Goal: Task Accomplishment & Management: Use online tool/utility

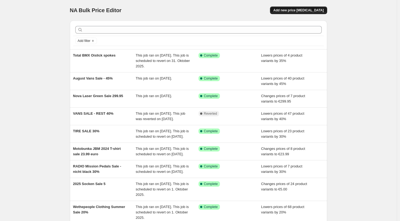
click at [302, 11] on span "Add new price [MEDICAL_DATA]" at bounding box center [298, 10] width 50 height 4
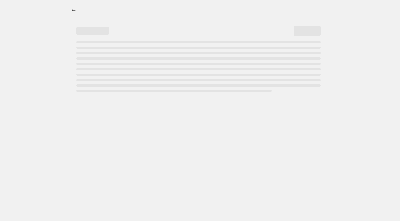
select select "percentage"
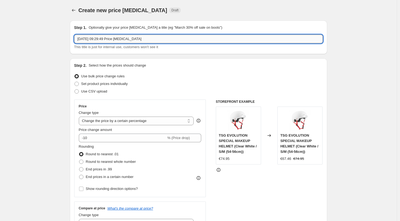
click at [227, 41] on input "[DATE] 09:29:49 Price [MEDICAL_DATA]" at bounding box center [198, 39] width 249 height 9
drag, startPoint x: 147, startPoint y: 36, endPoint x: 64, endPoint y: 32, distance: 83.6
type input "C"
type input "Radio Ceptor 25% discount"
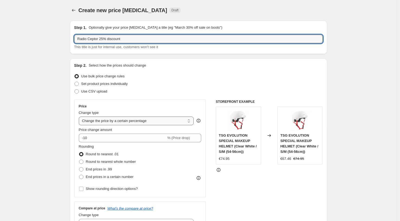
click at [107, 118] on select "Change the price to a certain amount Change the price by a certain amount Chang…" at bounding box center [136, 121] width 115 height 9
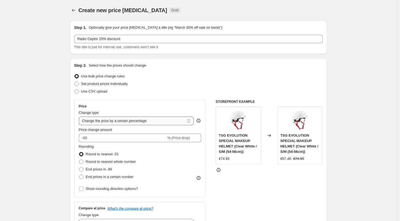
select select "by"
click at [80, 117] on select "Change the price to a certain amount Change the price by a certain amount Chang…" at bounding box center [136, 121] width 115 height 9
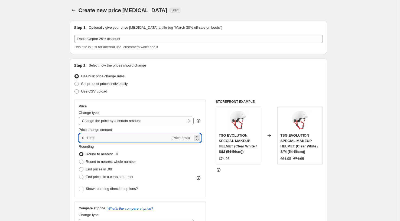
click at [98, 136] on input "-10.00" at bounding box center [128, 138] width 85 height 9
drag, startPoint x: 101, startPoint y: 138, endPoint x: 90, endPoint y: 138, distance: 10.8
click at [90, 138] on input "-10.00" at bounding box center [128, 138] width 85 height 9
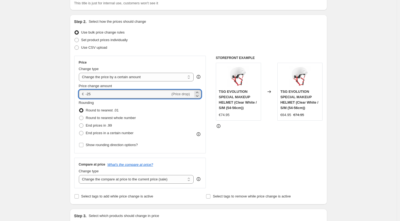
scroll to position [45, 0]
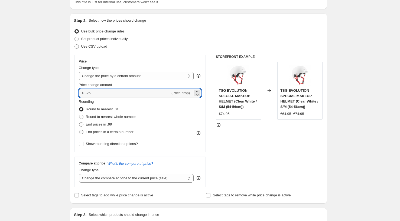
type input "-25.00"
click at [82, 133] on span at bounding box center [81, 132] width 4 height 4
click at [79, 130] on input "End prices in a certain number" at bounding box center [79, 130] width 0 height 0
radio input "true"
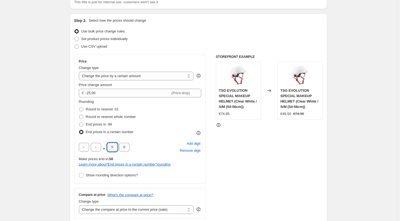
drag, startPoint x: 115, startPoint y: 148, endPoint x: 110, endPoint y: 148, distance: 4.3
click at [110, 148] on input "5" at bounding box center [112, 147] width 10 height 9
type input "9"
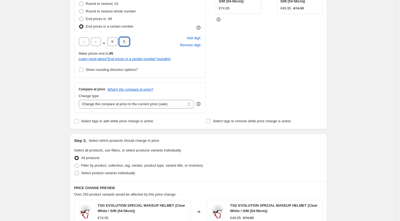
scroll to position [156, 0]
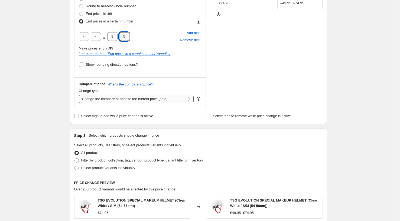
type input "5"
click at [105, 99] on select "Change the compare at price to the current price (sale) Change the compare at p…" at bounding box center [136, 99] width 115 height 9
select select "no_change"
click at [80, 95] on select "Change the compare at price to the current price (sale) Change the compare at p…" at bounding box center [136, 99] width 115 height 9
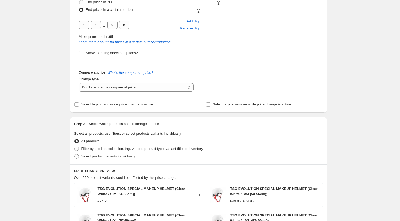
scroll to position [168, 0]
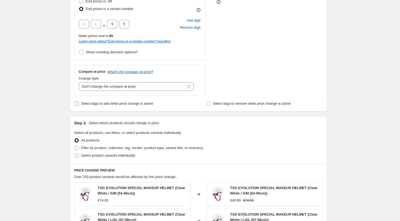
click at [77, 105] on input "Select tags to add while price change is active" at bounding box center [77, 104] width 4 height 4
checkbox input "true"
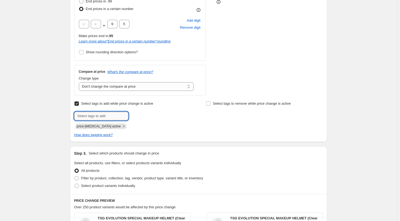
click at [92, 115] on input "text" at bounding box center [101, 116] width 54 height 9
type input "sale"
click at [143, 115] on span "sale" at bounding box center [143, 116] width 6 height 4
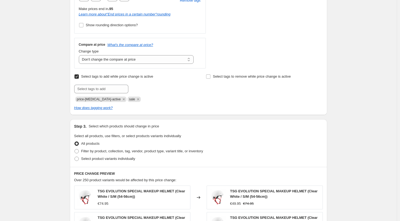
scroll to position [197, 0]
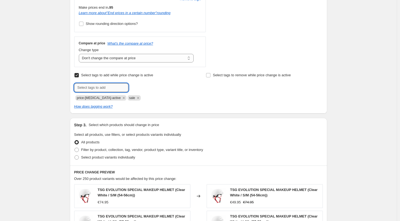
click at [124, 85] on input "text" at bounding box center [101, 87] width 54 height 9
type input "Sale"
click at [24, 85] on div "Create new price [MEDICAL_DATA]. This page is ready Create new price [MEDICAL_D…" at bounding box center [198, 106] width 397 height 607
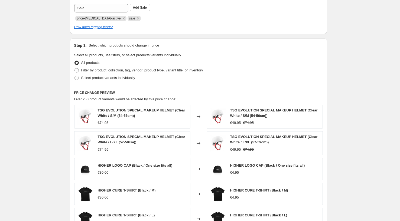
scroll to position [281, 0]
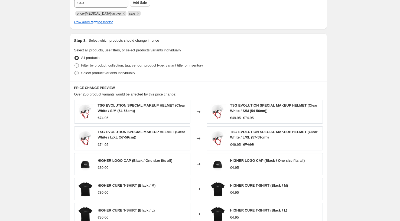
click at [79, 73] on span at bounding box center [77, 73] width 4 height 4
click at [75, 71] on input "Select product variants individually" at bounding box center [75, 71] width 0 height 0
radio input "true"
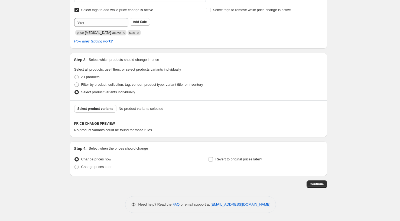
scroll to position [262, 0]
click at [102, 110] on span "Select product variants" at bounding box center [96, 109] width 36 height 4
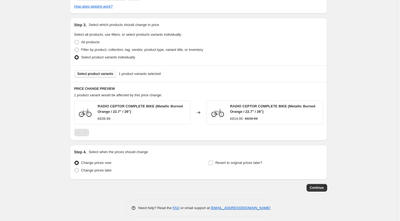
scroll to position [300, 0]
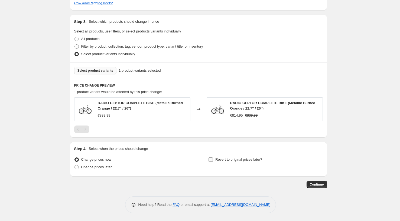
click at [211, 160] on input "Revert to original prices later?" at bounding box center [211, 160] width 4 height 4
checkbox input "true"
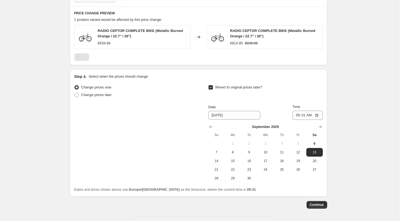
scroll to position [393, 0]
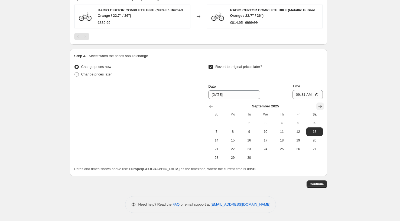
click at [322, 105] on icon "Show next month, October 2025" at bounding box center [320, 106] width 5 height 5
click at [298, 159] on span "31" at bounding box center [298, 158] width 12 height 4
type input "[DATE]"
click at [318, 186] on span "Continue" at bounding box center [317, 184] width 14 height 4
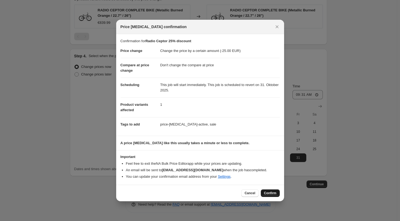
click at [264, 195] on span "Confirm" at bounding box center [270, 193] width 12 height 4
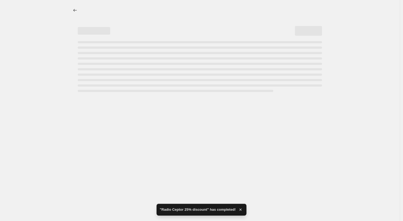
select select "by"
select select "no_change"
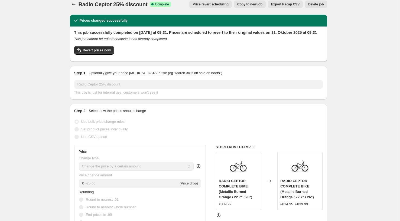
scroll to position [8, 0]
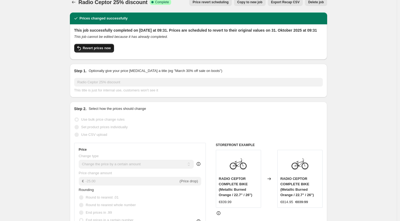
click at [102, 53] on button "Revert prices now" at bounding box center [94, 48] width 40 height 9
checkbox input "false"
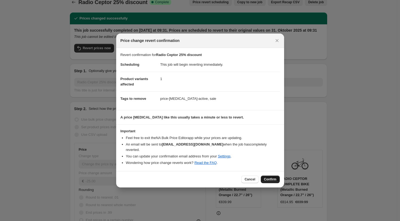
click at [266, 178] on span "Confirm" at bounding box center [270, 180] width 12 height 4
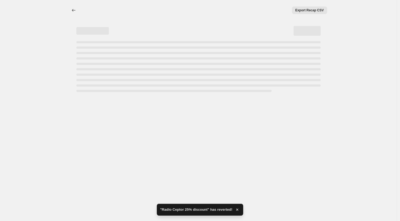
select select "by"
select select "no_change"
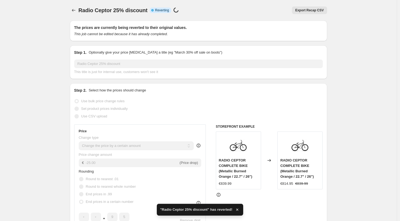
checkbox input "true"
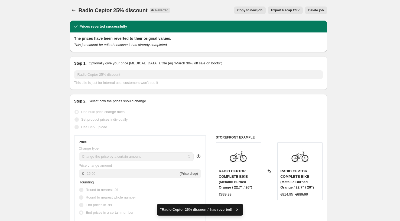
click at [245, 9] on span "Copy to new job" at bounding box center [249, 10] width 25 height 4
select select "by"
select select "no_change"
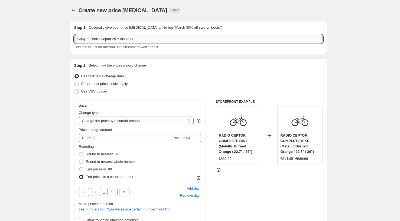
click at [115, 40] on input "Copy of Radio Ceptor 25% discount" at bounding box center [198, 39] width 249 height 9
drag, startPoint x: 142, startPoint y: 40, endPoint x: 139, endPoint y: 40, distance: 3.4
click at [139, 40] on input "Copy of Radio Ceptor Orange ONLY25% discount" at bounding box center [198, 39] width 249 height 9
click at [139, 40] on input "Copy of Radio Ceptor Orange ONLY35 % discount" at bounding box center [198, 39] width 249 height 9
type input "Copy of Radio Ceptor Orange ONLY 35 % discount"
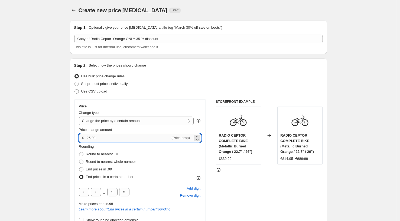
drag, startPoint x: 101, startPoint y: 140, endPoint x: 89, endPoint y: 139, distance: 12.2
click at [89, 139] on input "-25.00" at bounding box center [128, 138] width 85 height 9
type input "-35.00"
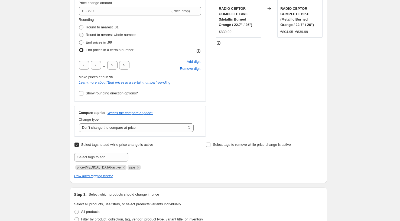
scroll to position [127, 0]
click at [104, 129] on select "Change the compare at price to the current price (sale) Change the compare at p…" at bounding box center [136, 127] width 115 height 9
click at [80, 123] on select "Change the compare at price to the current price (sale) Change the compare at p…" at bounding box center [136, 127] width 115 height 9
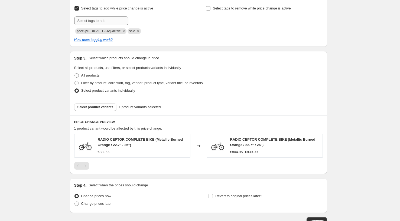
scroll to position [272, 0]
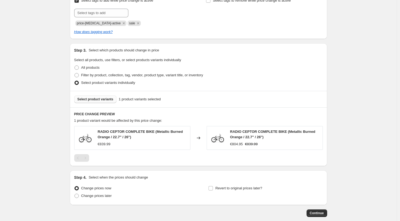
click at [100, 99] on span "Select product variants" at bounding box center [96, 99] width 36 height 4
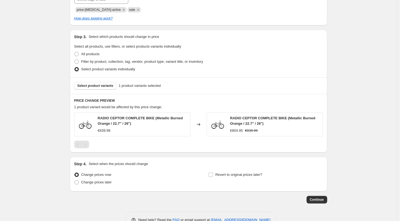
scroll to position [301, 0]
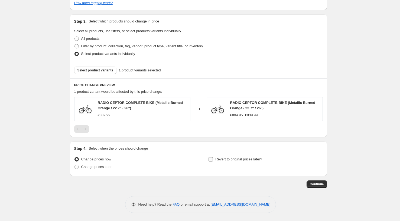
click at [215, 161] on label "Revert to original prices later?" at bounding box center [235, 160] width 54 height 8
click at [213, 161] on input "Revert to original prices later?" at bounding box center [211, 159] width 4 height 4
checkbox input "true"
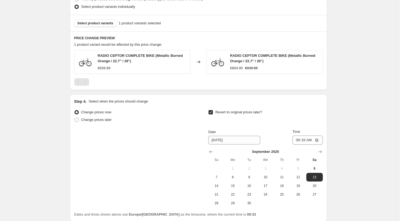
scroll to position [393, 0]
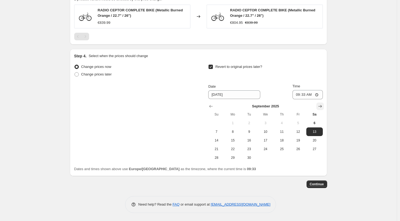
click at [320, 105] on icon "Show next month, October 2025" at bounding box center [320, 106] width 5 height 5
click at [300, 159] on span "31" at bounding box center [298, 158] width 12 height 4
type input "[DATE]"
click at [317, 183] on span "Continue" at bounding box center [317, 184] width 14 height 4
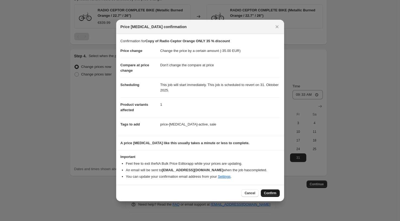
click at [268, 193] on span "Confirm" at bounding box center [270, 193] width 12 height 4
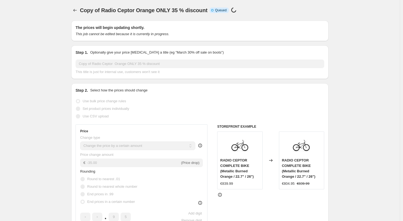
select select "by"
select select "no_change"
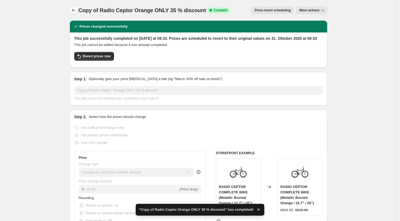
click at [73, 8] on icon "Price change jobs" at bounding box center [73, 10] width 5 height 5
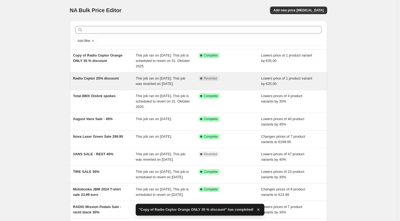
click at [95, 80] on span "Radio Ceptor 25% discount" at bounding box center [96, 78] width 46 height 4
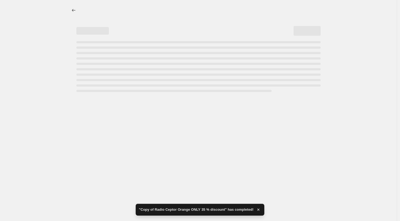
select select "by"
select select "no_change"
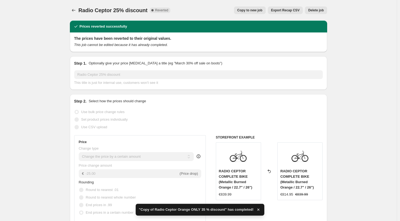
click at [260, 11] on span "Copy to new job" at bounding box center [249, 10] width 25 height 4
select select "by"
select select "no_change"
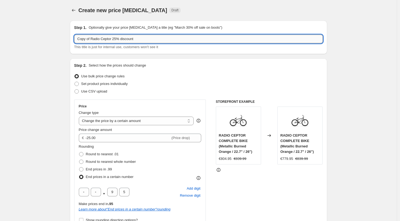
click at [115, 39] on input "Copy of Radio Ceptor 25% discount" at bounding box center [198, 39] width 249 height 9
drag, startPoint x: 130, startPoint y: 40, endPoint x: 125, endPoint y: 40, distance: 4.9
click at [125, 40] on input "Copy of Radio Ceptor Black 25% discount" at bounding box center [198, 39] width 249 height 9
click at [125, 39] on input "Copy of Radio Ceptor Black15% discount" at bounding box center [198, 39] width 249 height 9
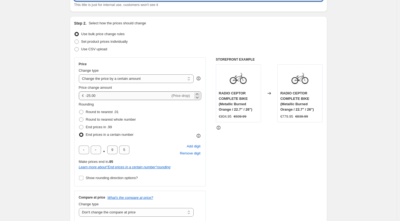
scroll to position [46, 0]
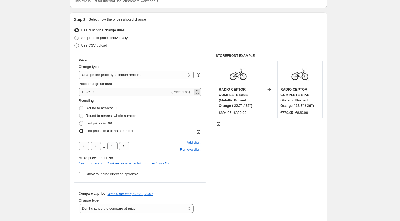
type input "Copy of Radio Ceptor Black 15% discount"
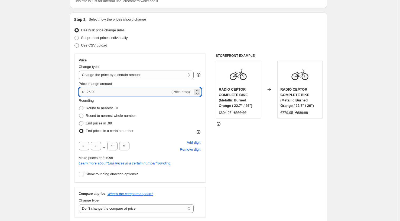
drag, startPoint x: 100, startPoint y: 91, endPoint x: 89, endPoint y: 91, distance: 11.1
click at [89, 91] on input "-25.00" at bounding box center [128, 92] width 85 height 9
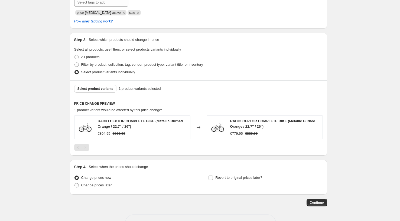
scroll to position [283, 0]
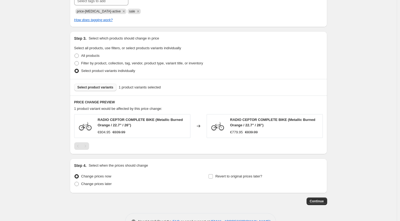
type input "-15.00"
click at [94, 88] on span "Select product variants" at bounding box center [96, 87] width 36 height 4
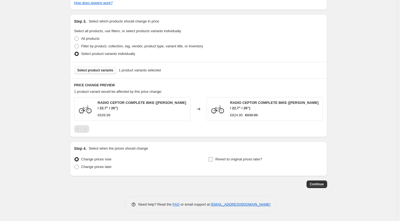
click at [212, 160] on input "Revert to original prices later?" at bounding box center [211, 159] width 4 height 4
checkbox input "true"
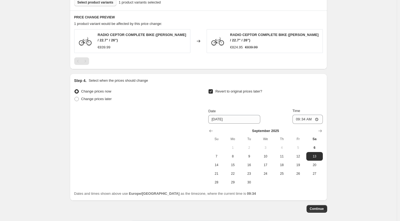
scroll to position [393, 0]
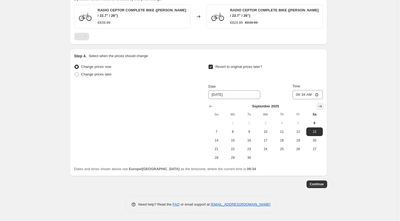
click at [323, 105] on icon "Show next month, October 2025" at bounding box center [320, 106] width 5 height 5
click at [298, 160] on span "31" at bounding box center [298, 158] width 12 height 4
type input "[DATE]"
click at [319, 184] on span "Continue" at bounding box center [317, 184] width 14 height 4
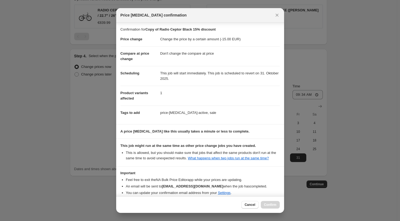
scroll to position [32, 0]
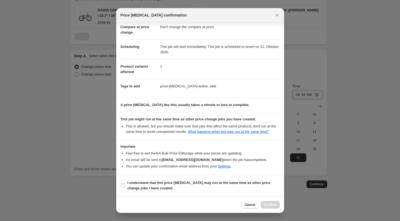
click at [323, 200] on div at bounding box center [200, 110] width 400 height 221
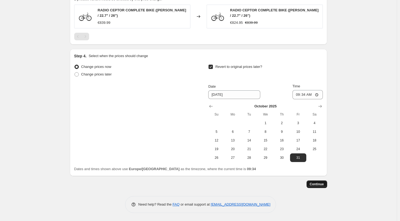
click at [312, 184] on span "Continue" at bounding box center [317, 184] width 14 height 4
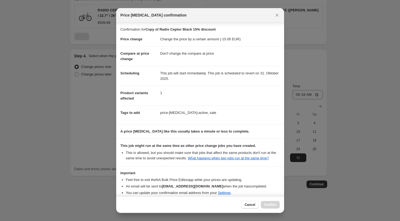
scroll to position [32, 0]
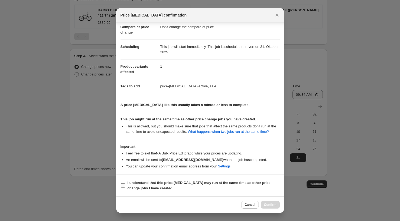
click at [124, 184] on input "I understand that this price [MEDICAL_DATA] may run at the same time as other p…" at bounding box center [123, 186] width 4 height 4
checkbox input "true"
click at [268, 205] on span "Confirm" at bounding box center [270, 205] width 12 height 4
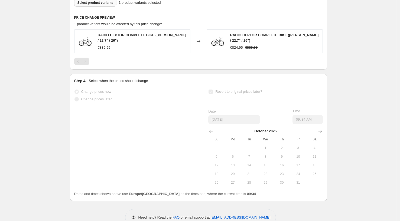
select select "by"
select select "no_change"
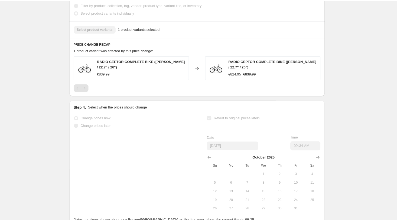
scroll to position [0, 0]
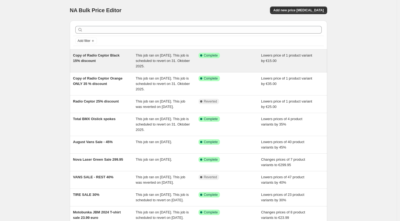
click at [102, 56] on span "Copy of Radio Ceptor Black 15% discount" at bounding box center [96, 57] width 47 height 9
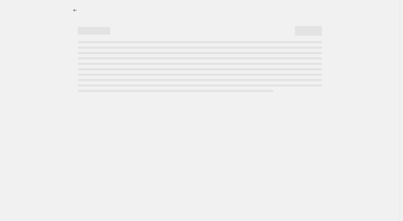
select select "by"
select select "no_change"
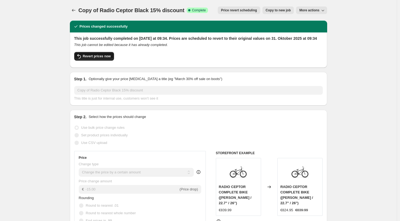
click at [95, 59] on span "Revert prices now" at bounding box center [97, 56] width 28 height 4
checkbox input "false"
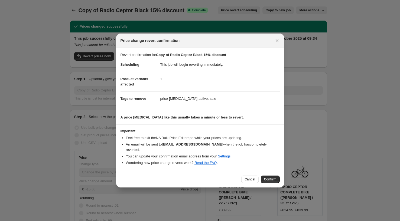
drag, startPoint x: 270, startPoint y: 177, endPoint x: 267, endPoint y: 177, distance: 2.7
click at [270, 178] on span "Confirm" at bounding box center [270, 180] width 12 height 4
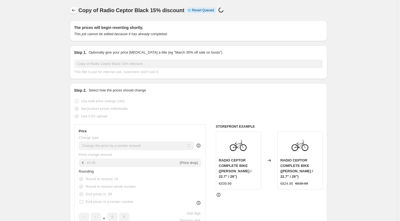
click at [75, 8] on icon "Price change jobs" at bounding box center [73, 10] width 5 height 5
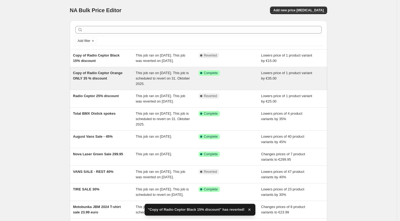
click at [100, 81] on div "Copy of Radio Ceptor Orange ONLY 35 % discount" at bounding box center [104, 78] width 63 height 16
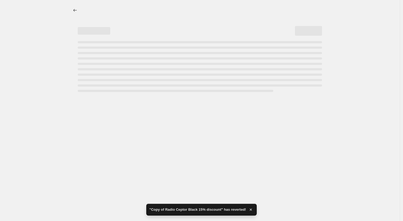
select select "by"
select select "no_change"
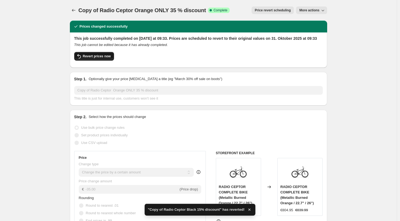
click at [98, 59] on span "Revert prices now" at bounding box center [97, 56] width 28 height 4
checkbox input "false"
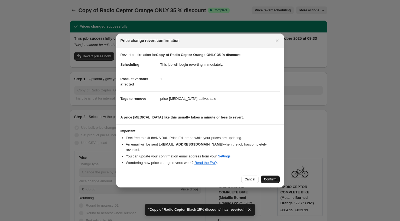
click at [269, 178] on span "Confirm" at bounding box center [270, 180] width 12 height 4
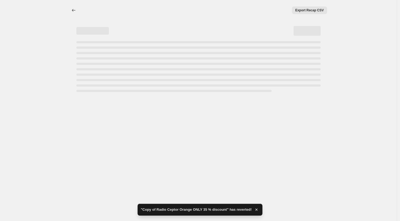
select select "by"
select select "no_change"
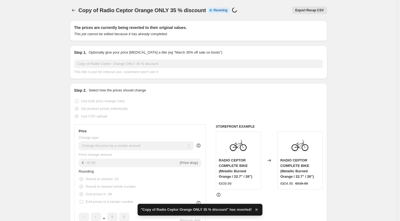
checkbox input "true"
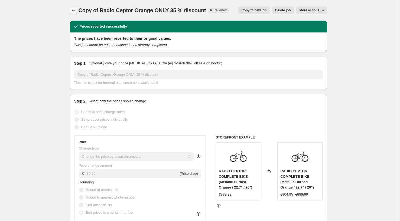
click at [75, 12] on icon "Price change jobs" at bounding box center [73, 10] width 5 height 5
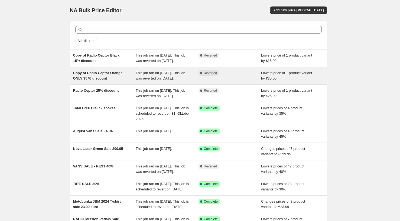
click at [94, 81] on div "Copy of Radio Ceptor Orange ONLY 35 % discount" at bounding box center [104, 75] width 63 height 11
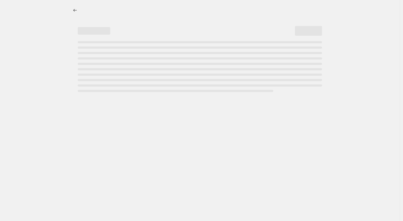
select select "by"
select select "no_change"
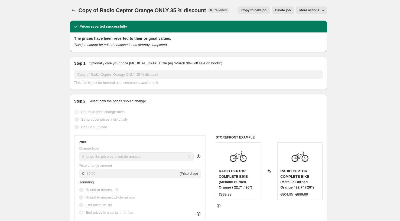
click at [254, 11] on span "Copy to new job" at bounding box center [253, 10] width 25 height 4
select select "by"
select select "no_change"
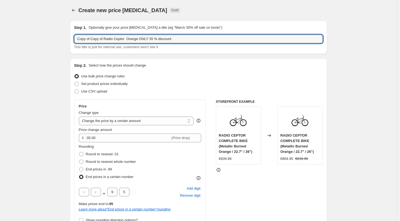
drag, startPoint x: 106, startPoint y: 40, endPoint x: 66, endPoint y: 37, distance: 40.5
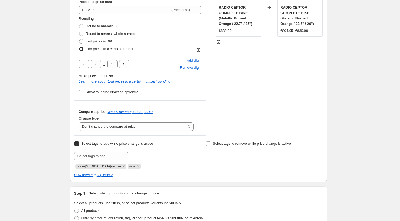
scroll to position [138, 0]
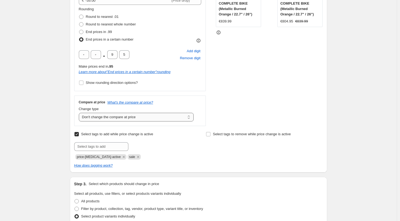
type input "FinalRadio Ceptor Orange ONLY 35 % discount"
click at [137, 120] on select "Change the compare at price to the current price (sale) Change the compare at p…" at bounding box center [136, 117] width 115 height 9
click at [80, 113] on select "Change the compare at price to the current price (sale) Change the compare at p…" at bounding box center [136, 117] width 115 height 9
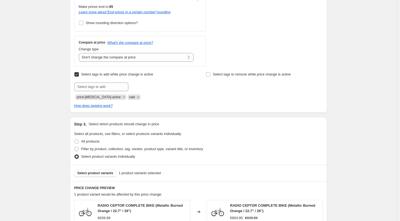
scroll to position [198, 0]
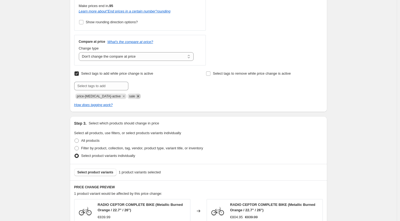
click at [137, 97] on icon "Remove sale" at bounding box center [138, 96] width 2 height 2
click at [91, 83] on input "text" at bounding box center [101, 86] width 54 height 9
type input "Sale"
click at [142, 87] on span "Sale" at bounding box center [143, 86] width 7 height 4
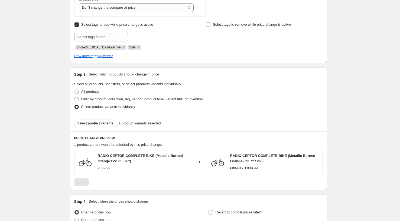
scroll to position [254, 0]
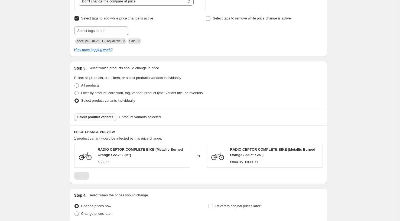
click at [96, 118] on span "Select product variants" at bounding box center [96, 117] width 36 height 4
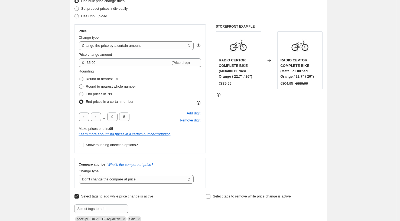
scroll to position [74, 0]
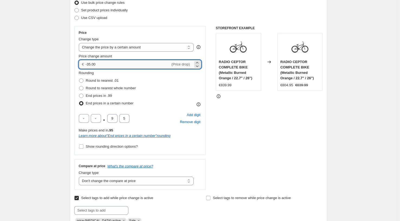
drag, startPoint x: 89, startPoint y: 64, endPoint x: 102, endPoint y: 65, distance: 13.0
click at [102, 65] on input "-35.00" at bounding box center [128, 64] width 85 height 9
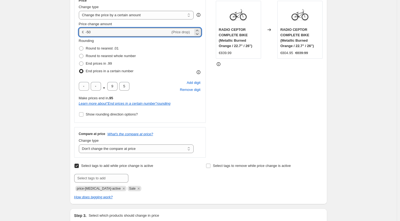
scroll to position [104, 0]
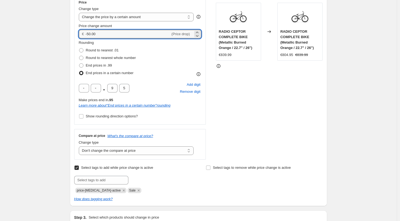
click at [124, 39] on div "Price Change type Change the price to a certain amount Change the price by a ce…" at bounding box center [140, 60] width 123 height 120
click at [120, 36] on input "-50.00" at bounding box center [128, 34] width 85 height 9
drag, startPoint x: 99, startPoint y: 33, endPoint x: 89, endPoint y: 34, distance: 10.6
click at [89, 33] on input "-50.00" at bounding box center [128, 34] width 85 height 9
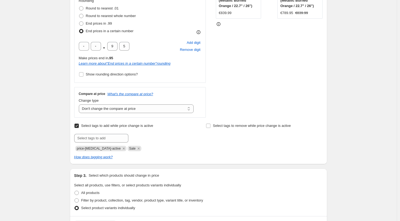
scroll to position [154, 0]
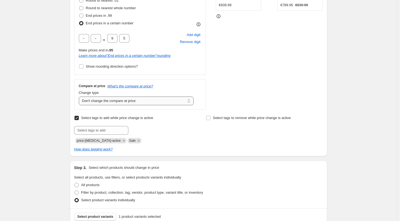
type input "-35.00"
click at [146, 101] on select "Change the compare at price to the current price (sale) Change the compare at p…" at bounding box center [136, 101] width 115 height 9
click at [80, 97] on select "Change the compare at price to the current price (sale) Change the compare at p…" at bounding box center [136, 101] width 115 height 9
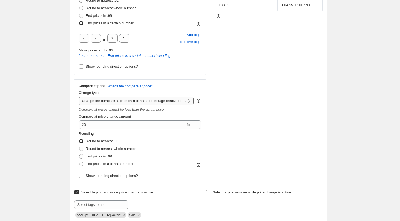
click at [126, 103] on select "Change the compare at price to the current price (sale) Change the compare at p…" at bounding box center [136, 101] width 115 height 9
select select "no_change"
click at [80, 97] on select "Change the compare at price to the current price (sale) Change the compare at p…" at bounding box center [136, 101] width 115 height 9
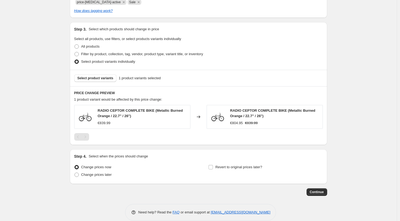
scroll to position [301, 0]
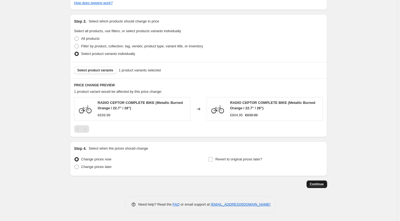
click at [315, 184] on span "Continue" at bounding box center [317, 184] width 14 height 4
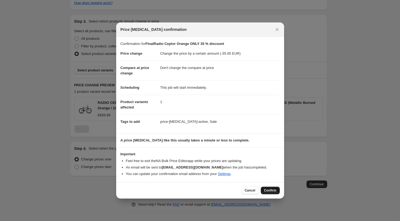
click at [266, 190] on span "Confirm" at bounding box center [270, 191] width 12 height 4
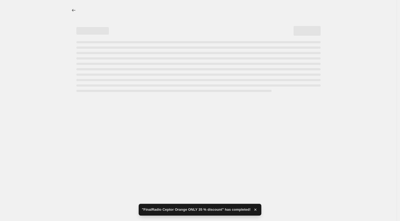
select select "by"
select select "no_change"
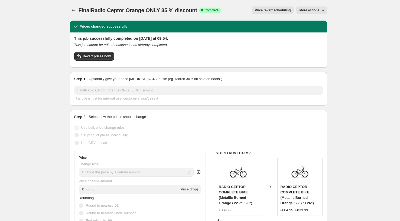
click at [265, 11] on span "Price revert scheduling" at bounding box center [273, 10] width 36 height 4
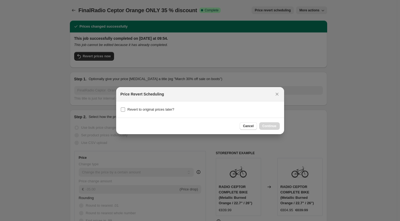
click at [124, 109] on input "Revert to original prices later?" at bounding box center [123, 110] width 4 height 4
checkbox input "true"
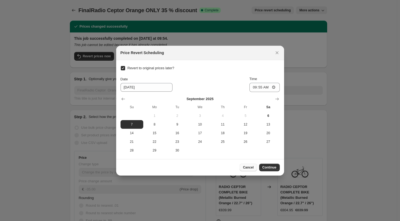
click at [246, 168] on span "Cancel" at bounding box center [248, 168] width 11 height 4
checkbox input "false"
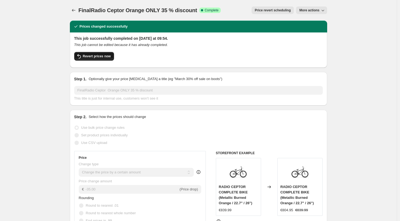
click at [91, 57] on span "Revert prices now" at bounding box center [97, 56] width 28 height 4
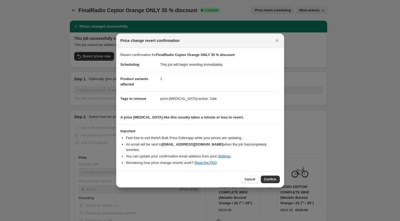
click at [268, 178] on span "Confirm" at bounding box center [270, 180] width 12 height 4
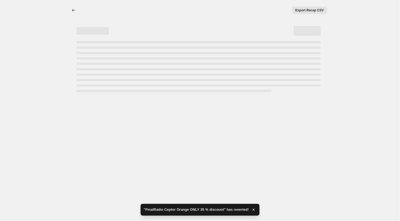
select select "by"
select select "no_change"
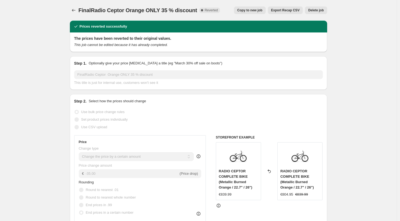
click at [241, 9] on span "Copy to new job" at bounding box center [249, 10] width 25 height 4
select select "by"
select select "no_change"
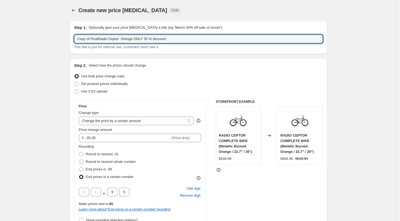
drag, startPoint x: 93, startPoint y: 40, endPoint x: 58, endPoint y: 40, distance: 34.4
type input "final FinalRadio Ceptor Orange ONLY 35 % discount"
click at [105, 124] on select "Change the price to a certain amount Change the price by a certain amount Chang…" at bounding box center [136, 121] width 115 height 9
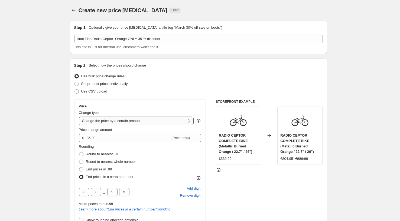
select select "percentage"
click at [80, 117] on select "Change the price to a certain amount Change the price by a certain amount Chang…" at bounding box center [136, 121] width 115 height 9
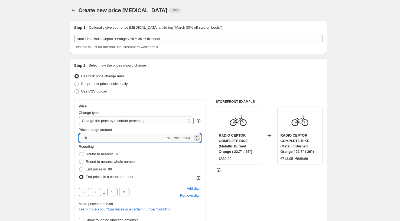
drag, startPoint x: 104, startPoint y: 138, endPoint x: 85, endPoint y: 138, distance: 18.4
click at [85, 138] on input "-15" at bounding box center [123, 138] width 88 height 9
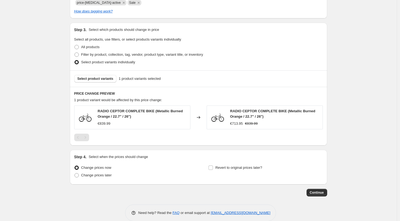
scroll to position [301, 0]
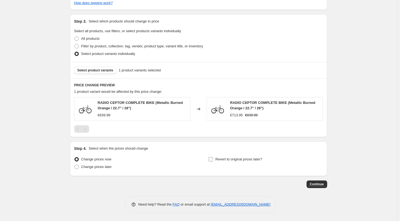
type input "-35"
click at [213, 160] on input "Revert to original prices later?" at bounding box center [211, 159] width 4 height 4
checkbox input "true"
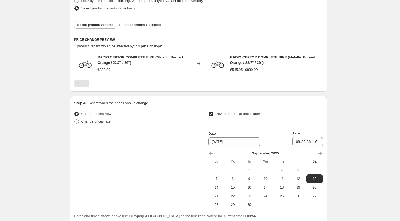
scroll to position [393, 0]
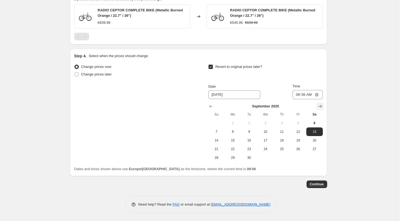
click at [321, 107] on icon "Show next month, October 2025" at bounding box center [320, 106] width 5 height 5
click at [298, 156] on span "31" at bounding box center [298, 158] width 12 height 4
click at [320, 106] on icon "Show next month, November 2025" at bounding box center [320, 106] width 5 height 5
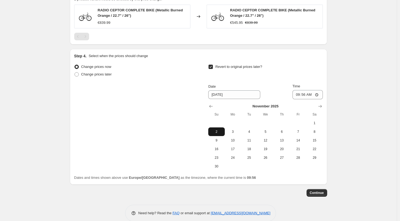
click at [219, 131] on span "2" at bounding box center [217, 132] width 12 height 4
type input "11/2/2025"
click at [313, 194] on span "Continue" at bounding box center [317, 193] width 14 height 4
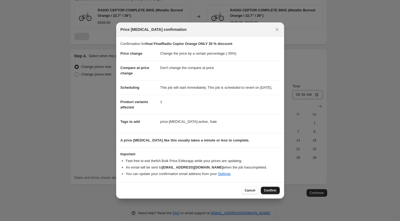
click at [268, 193] on span "Confirm" at bounding box center [270, 191] width 12 height 4
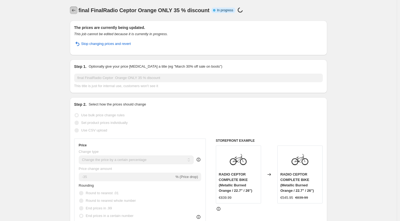
click at [73, 10] on icon "Price change jobs" at bounding box center [73, 10] width 5 height 5
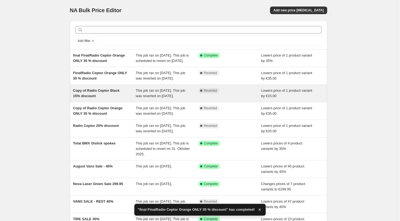
click at [89, 98] on span "Copy of Radio Ceptor Black 15% discount" at bounding box center [96, 93] width 47 height 9
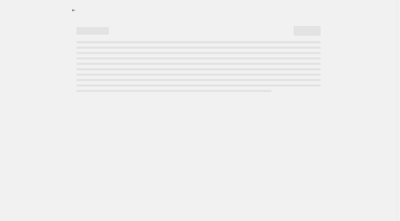
select select "percentage"
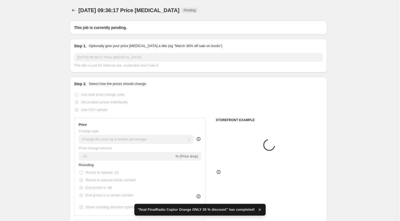
type input "Copy of Radio Ceptor Black 15% discount"
select select "by"
radio input "false"
radio input "true"
select select "no_change"
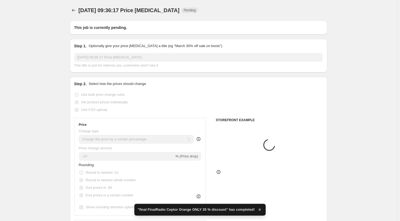
checkbox input "true"
radio input "false"
radio input "true"
checkbox input "true"
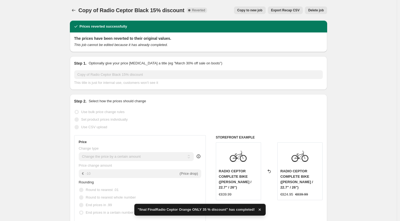
click at [242, 10] on span "Copy to new job" at bounding box center [249, 10] width 25 height 4
select select "by"
select select "no_change"
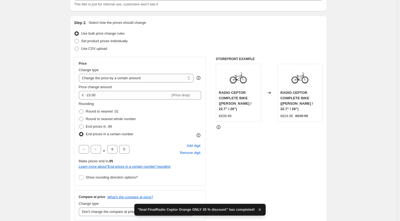
scroll to position [43, 0]
click at [133, 79] on select "Change the price to a certain amount Change the price by a certain amount Chang…" at bounding box center [136, 77] width 115 height 9
select select "percentage"
click at [80, 73] on select "Change the price to a certain amount Change the price by a certain amount Chang…" at bounding box center [136, 77] width 115 height 9
type input "-15"
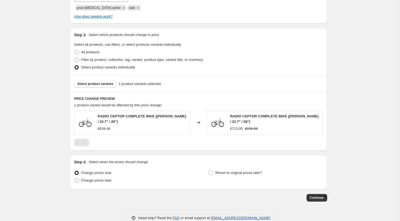
scroll to position [297, 0]
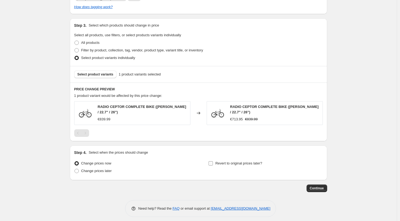
click at [212, 163] on input "Revert to original prices later?" at bounding box center [211, 164] width 4 height 4
checkbox input "true"
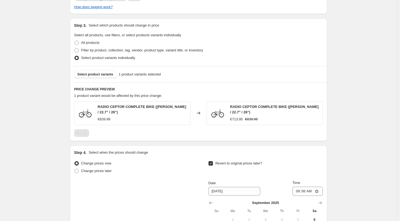
scroll to position [393, 0]
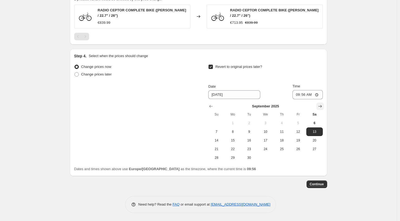
click at [320, 106] on icon "Show next month, October 2025" at bounding box center [320, 106] width 5 height 5
click at [267, 126] on button "1" at bounding box center [265, 123] width 16 height 9
type input "10/1/2025"
click at [317, 186] on span "Continue" at bounding box center [317, 184] width 14 height 4
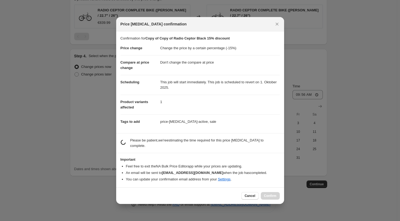
scroll to position [0, 0]
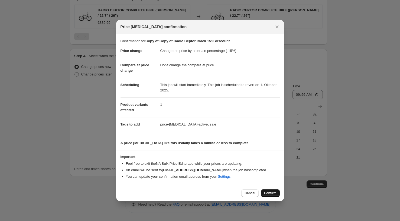
click at [270, 192] on span "Confirm" at bounding box center [270, 193] width 12 height 4
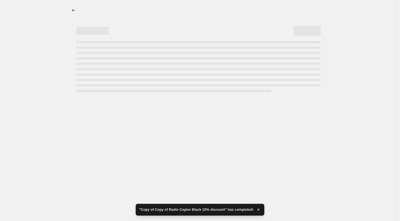
select select "percentage"
select select "no_change"
